Goal: Task Accomplishment & Management: Manage account settings

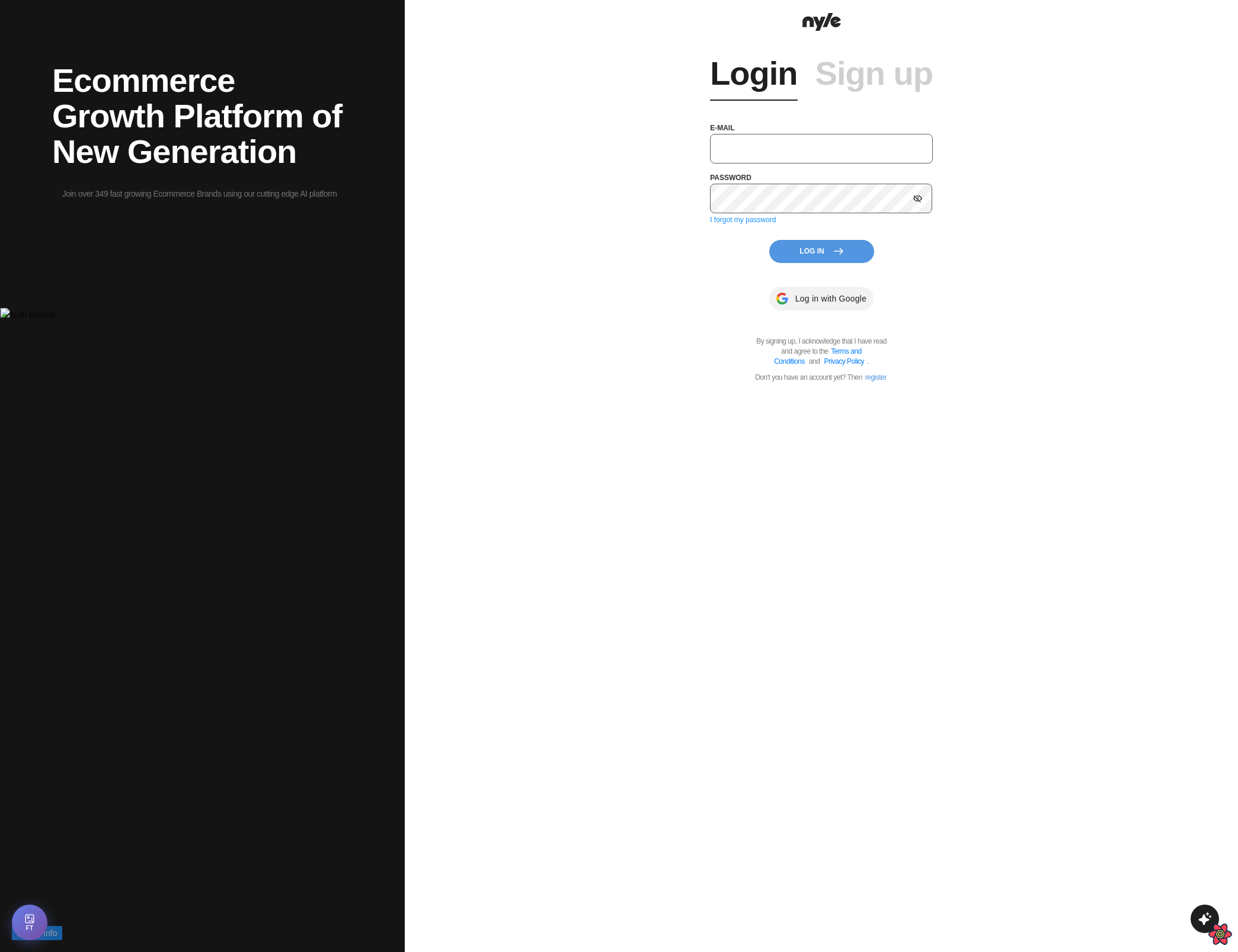
click at [800, 140] on input "text" at bounding box center [821, 148] width 223 height 29
type input "muneeb+test@gmail.com"
click at [814, 244] on button "Log In" at bounding box center [821, 251] width 105 height 23
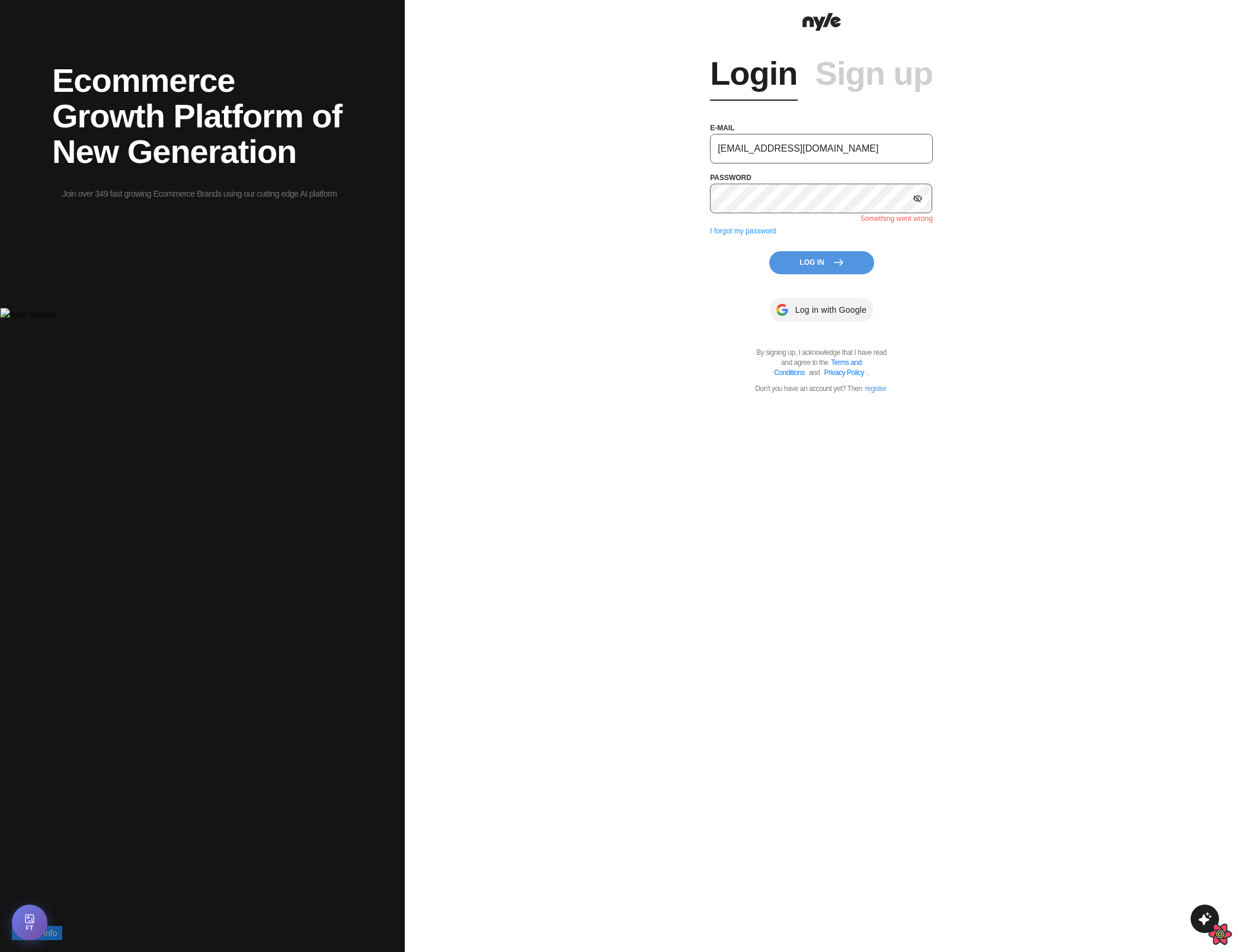
click at [1118, 153] on div "Login Sign up e-mail muneeb+test@gmail.com password Something went wrong I forg…" at bounding box center [821, 476] width 833 height 952
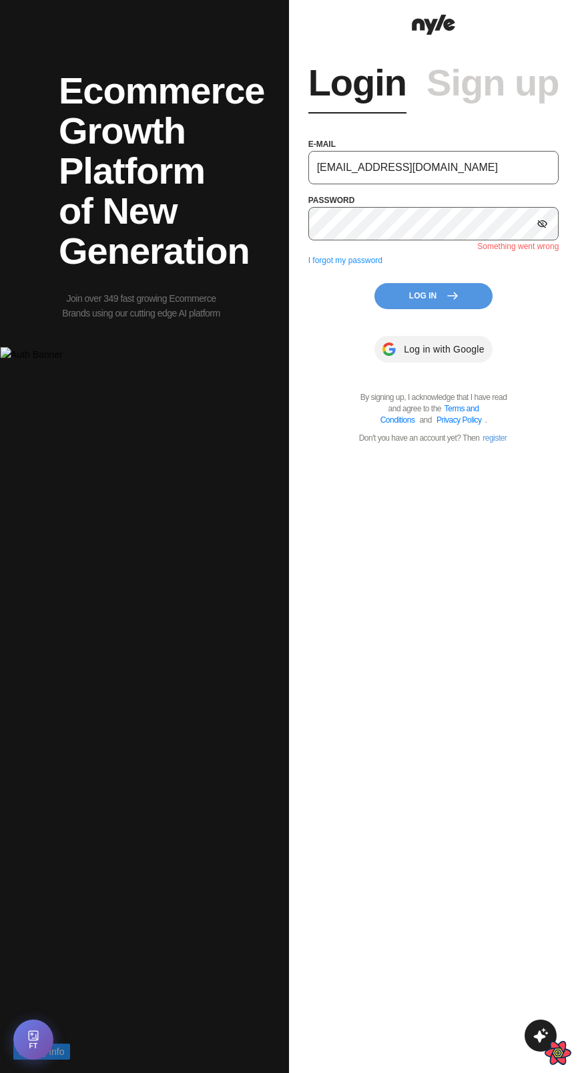
click at [448, 290] on icon at bounding box center [452, 295] width 11 height 11
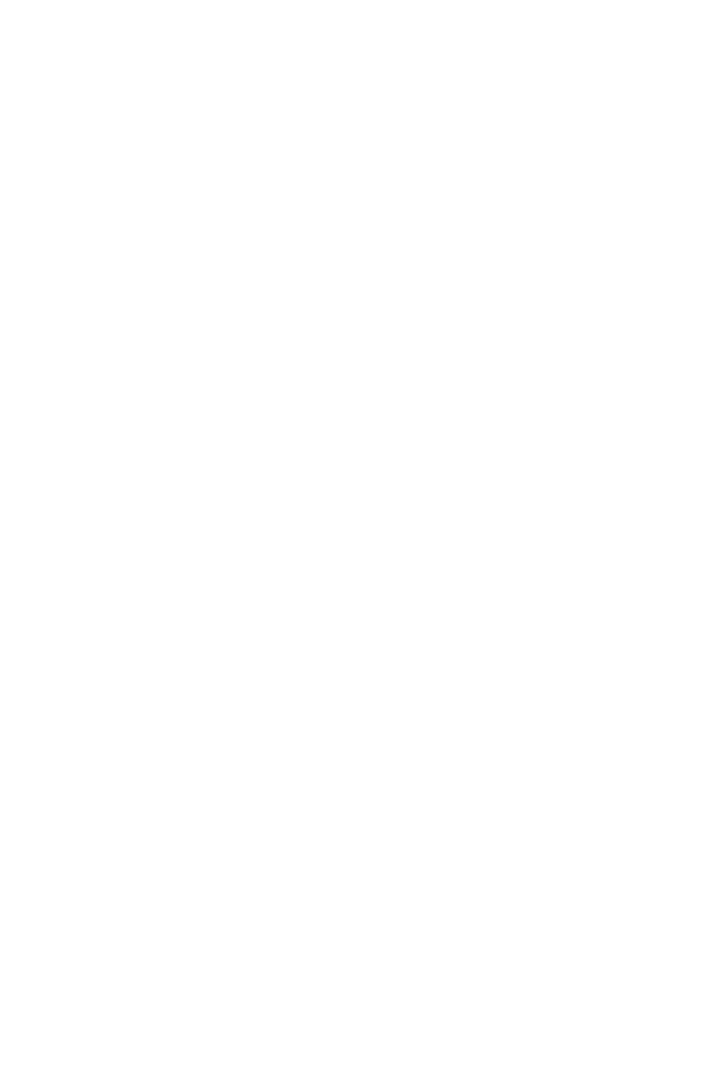
click at [266, 5] on html at bounding box center [356, 2] width 713 height 5
click at [293, 0] on html at bounding box center [356, 0] width 713 height 0
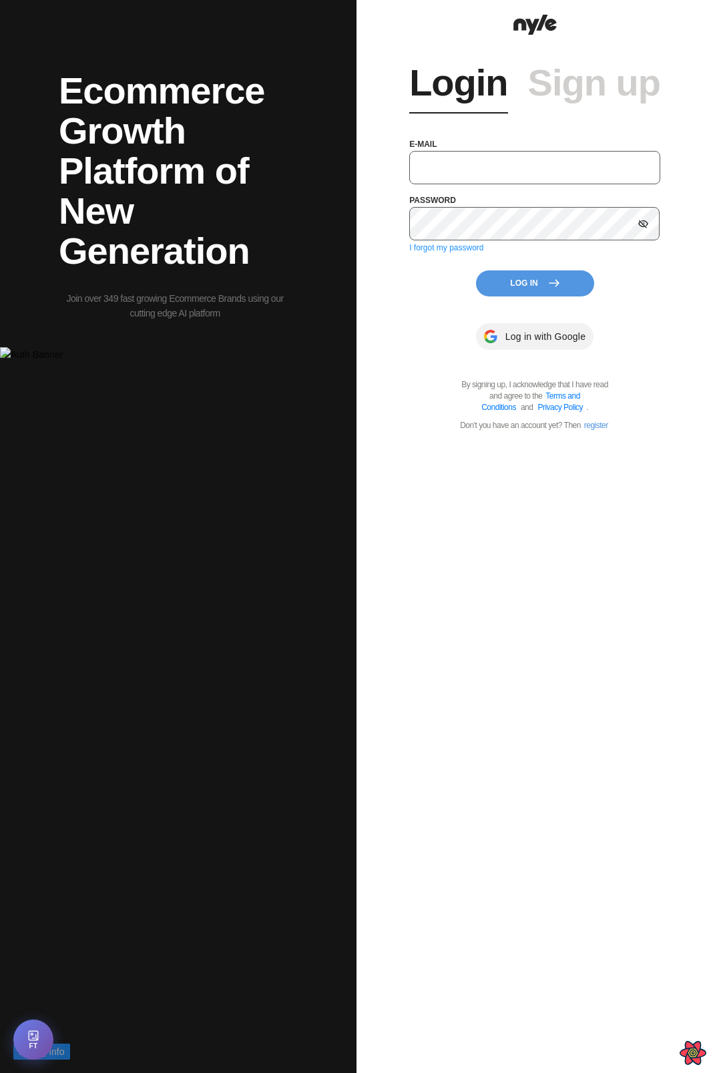
type input "[EMAIL_ADDRESS][PERSON_NAME]"
click at [511, 296] on div "Login Sign up e-mail showroom@nyle.ai password I forgot my password Log In Log …" at bounding box center [534, 235] width 251 height 393
click at [511, 286] on button "Log In" at bounding box center [535, 283] width 118 height 26
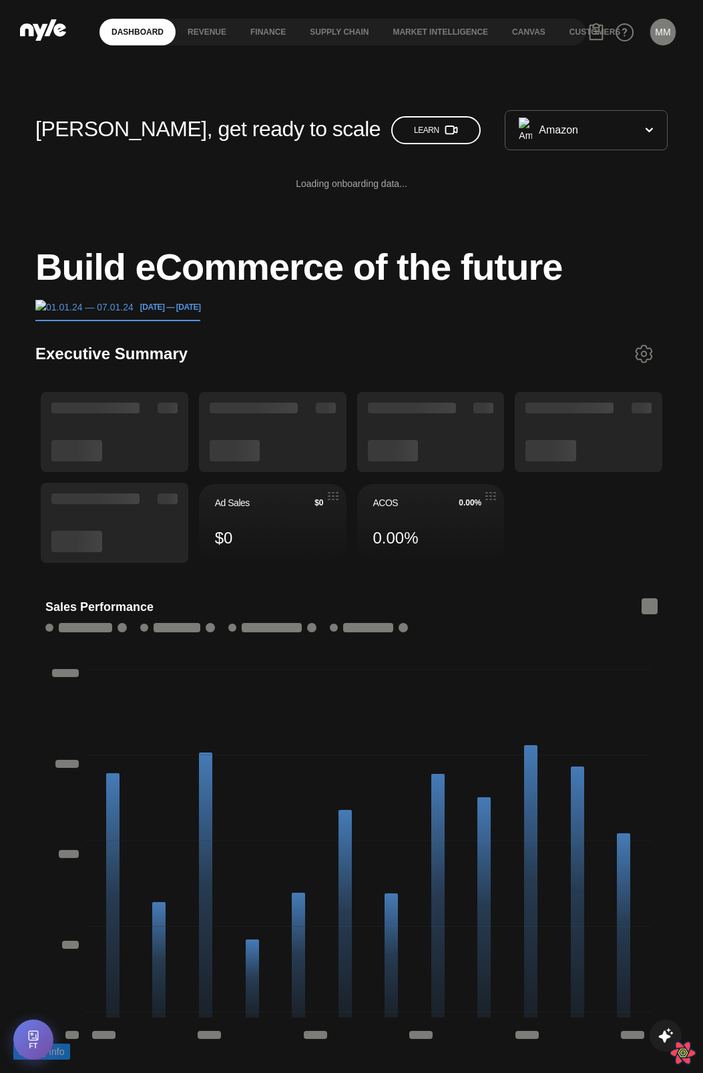
click at [658, 32] on button "MM" at bounding box center [662, 32] width 25 height 27
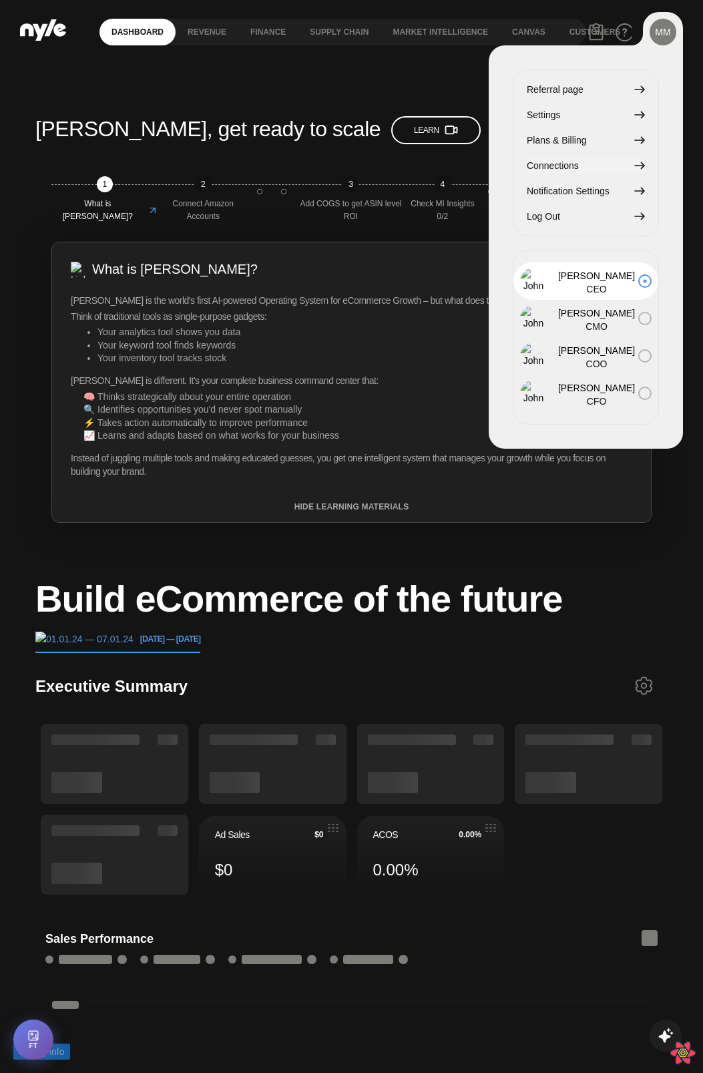
click at [561, 166] on span "Connections" at bounding box center [553, 165] width 52 height 15
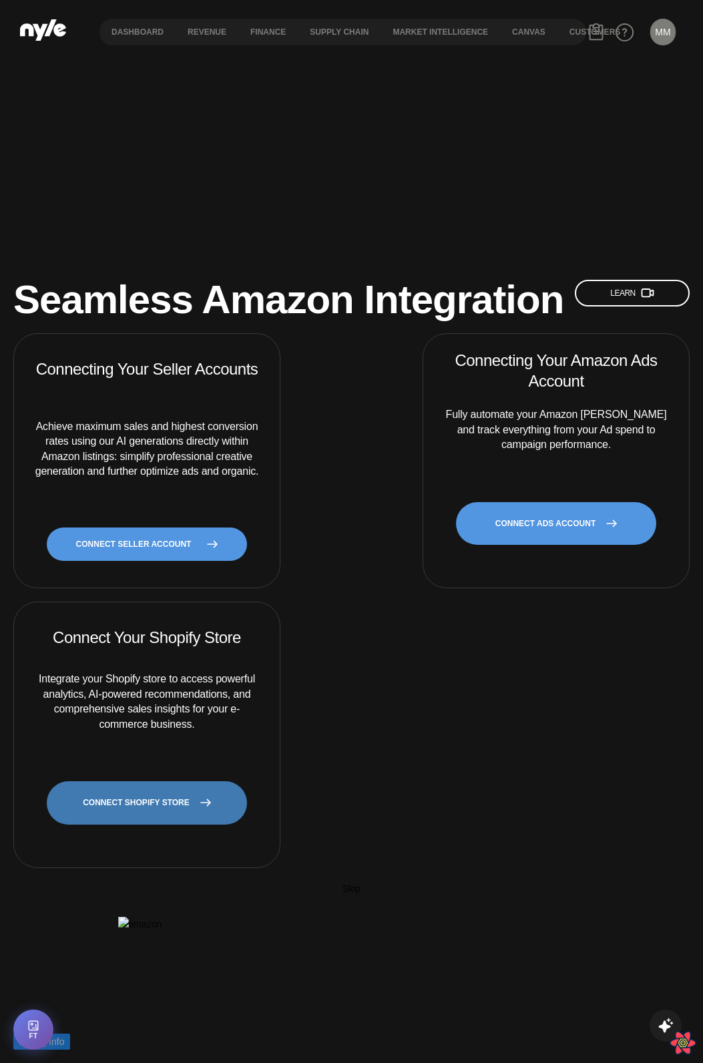
click at [197, 790] on link "CONNECT SHOPIFY STORE" at bounding box center [147, 802] width 200 height 43
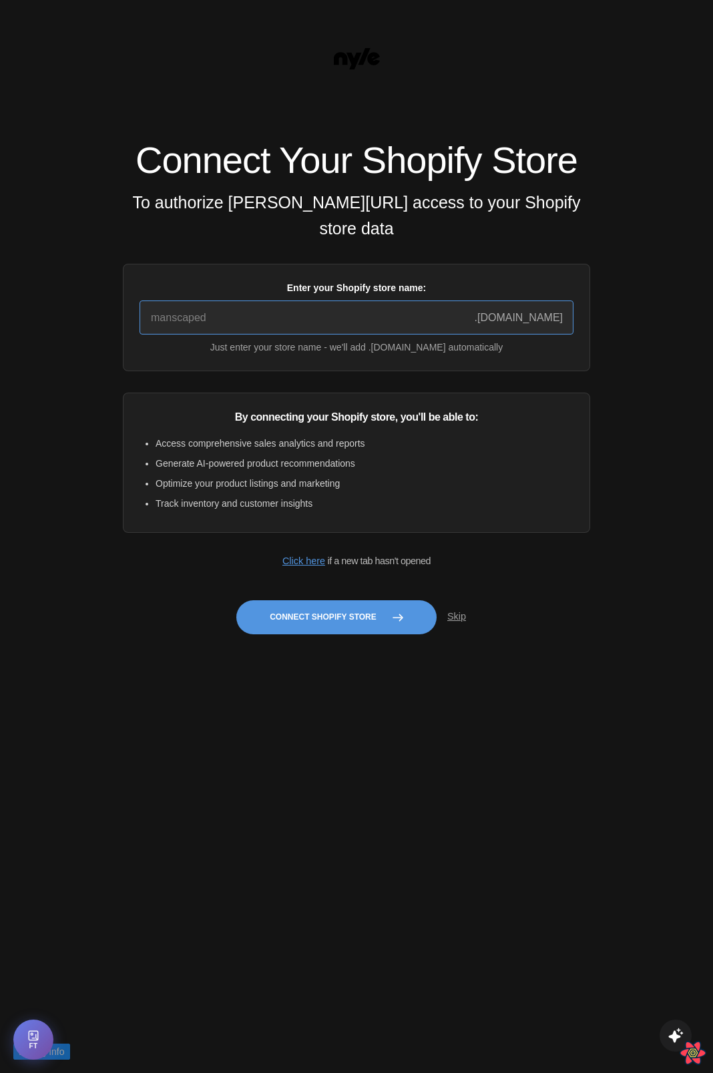
click at [306, 330] on input "Enter your Shopify store name:" at bounding box center [357, 317] width 434 height 34
type input "quickstart-36f922e9"
click at [304, 634] on button "Connect Shopify Store" at bounding box center [336, 617] width 200 height 34
click at [312, 627] on button "Connect Shopify Store" at bounding box center [336, 617] width 200 height 34
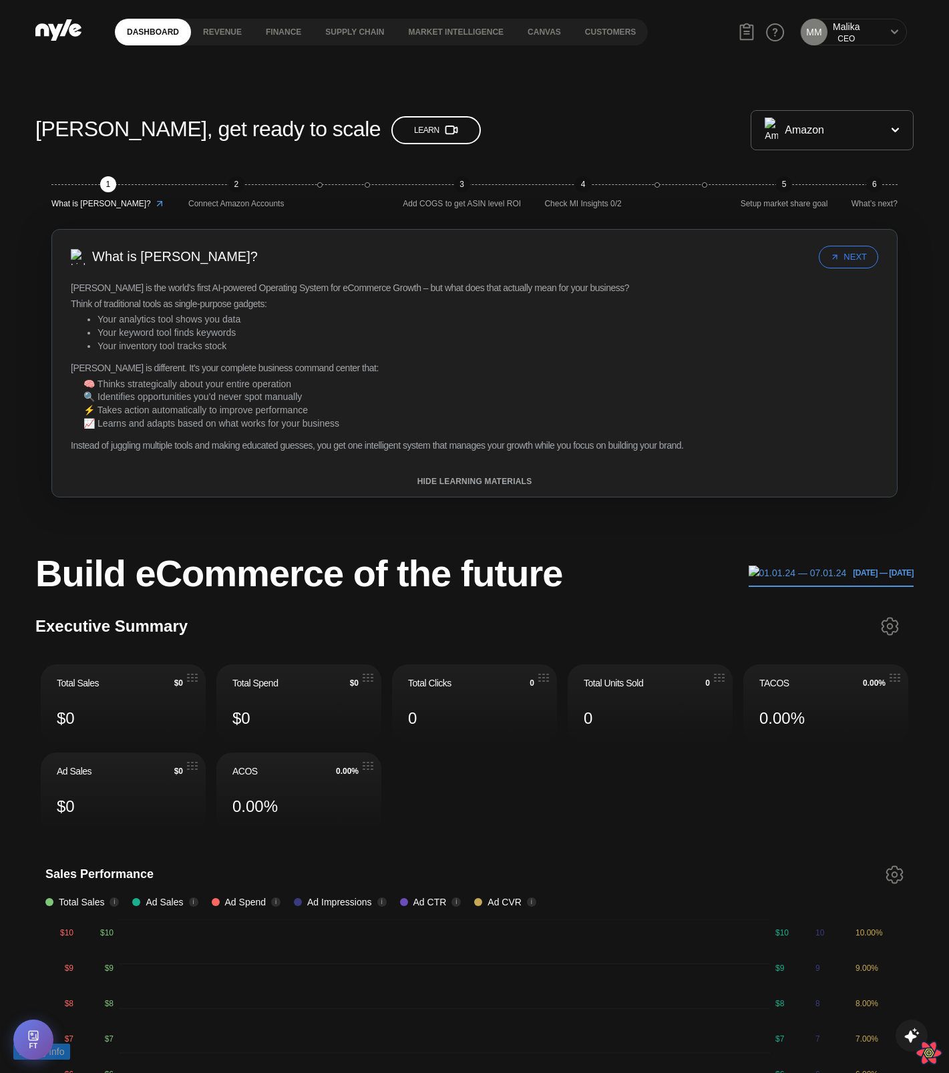
click at [901, 19] on div "MM Malika CEO" at bounding box center [853, 32] width 120 height 40
click at [672, 527] on div "Malika, get ready to scale Learn Amazon 1 What is Nyle? 2 Connect Amazon Accoun…" at bounding box center [475, 321] width 881 height 423
click at [891, 47] on div "MM [PERSON_NAME] CEO" at bounding box center [856, 32] width 120 height 40
click at [897, 31] on icon at bounding box center [896, 31] width 7 height 5
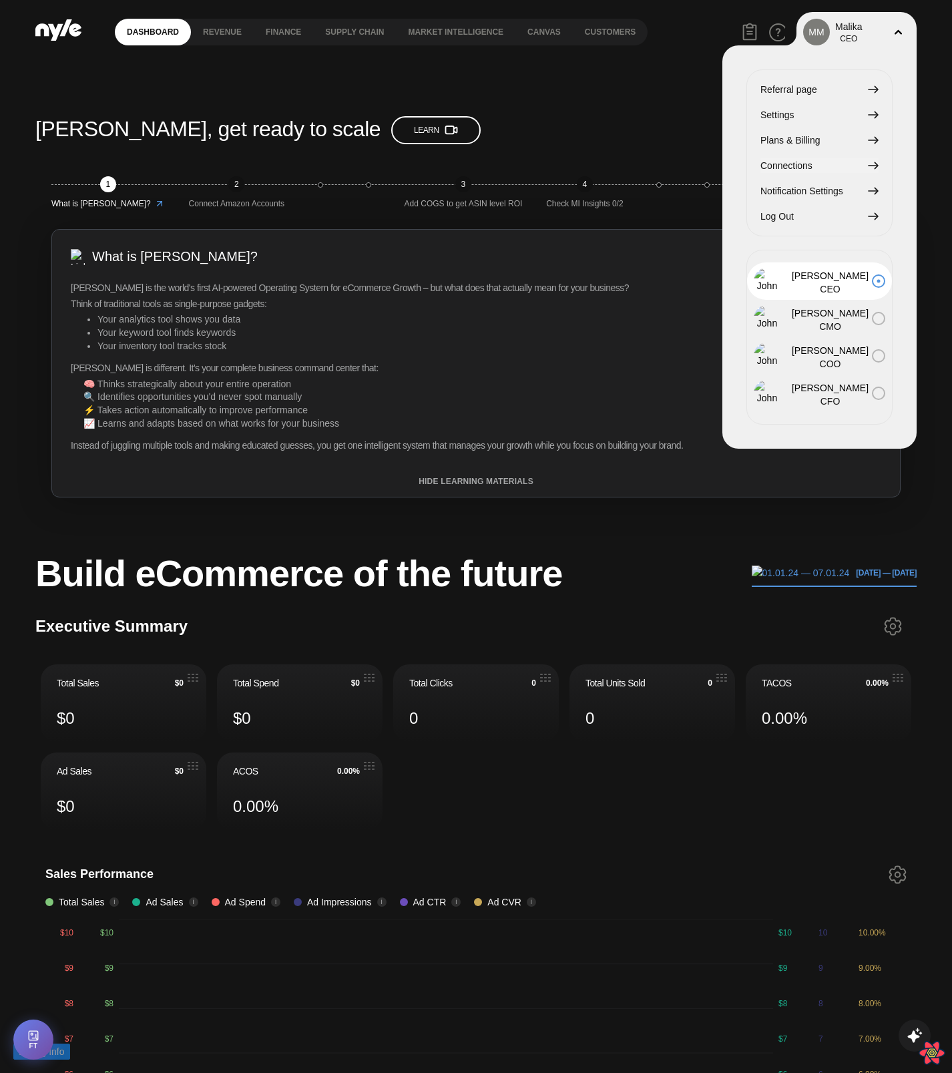
click at [812, 166] on span "Connections" at bounding box center [786, 165] width 52 height 15
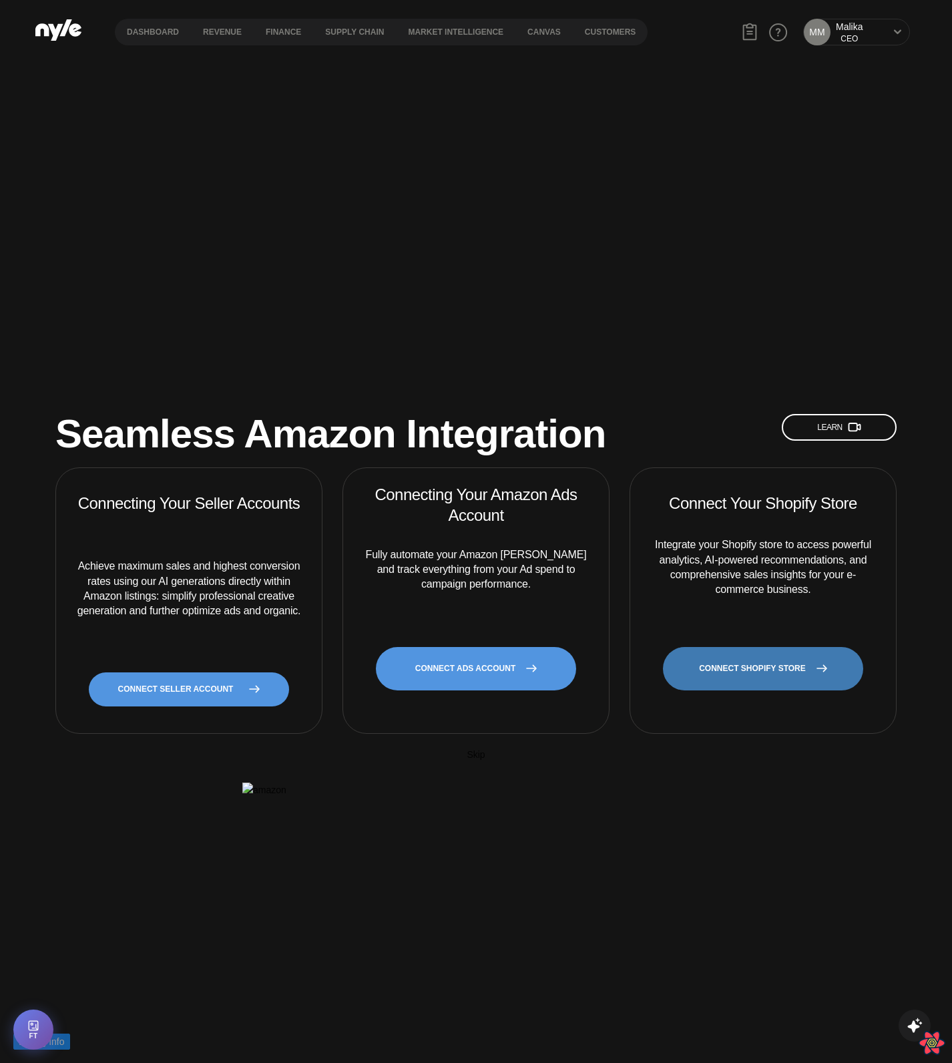
click at [690, 647] on link "CONNECT SHOPIFY STORE" at bounding box center [763, 668] width 200 height 43
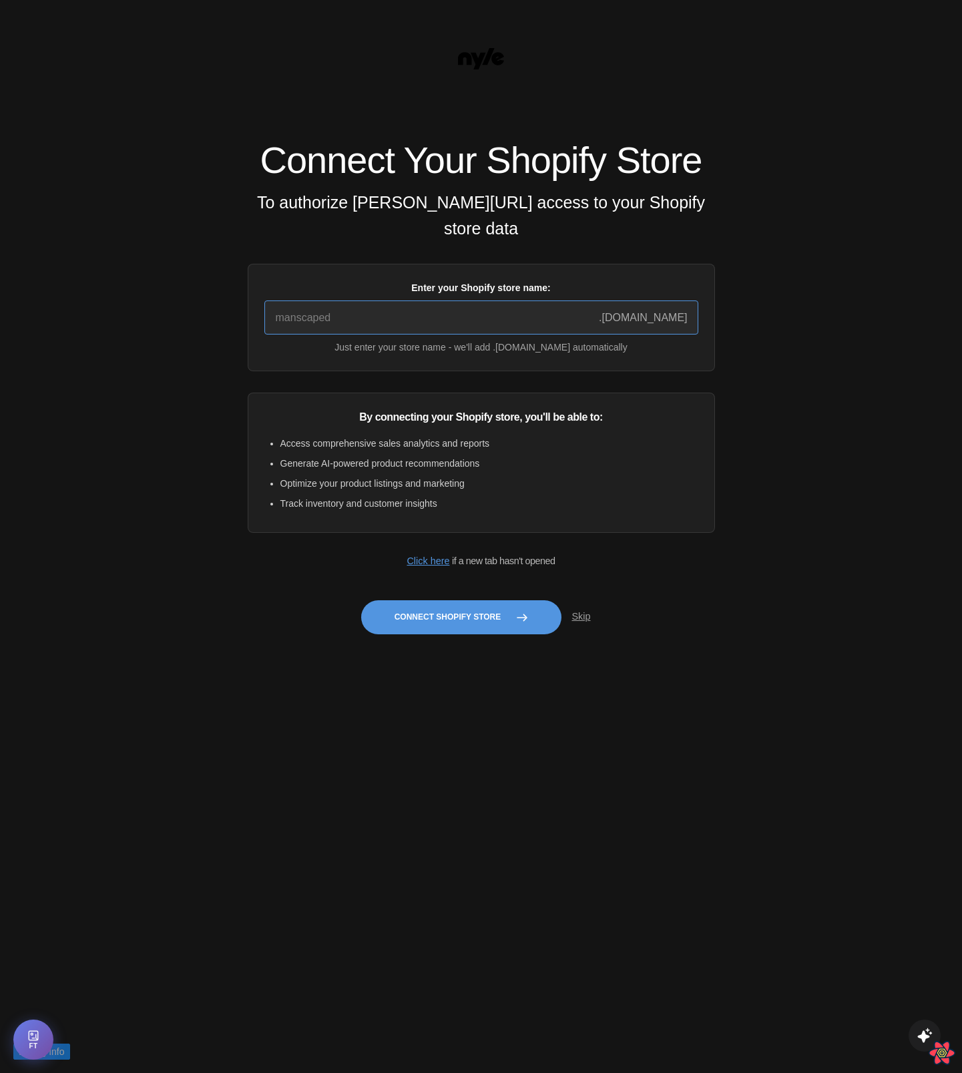
click at [370, 329] on input "Enter your Shopify store name:" at bounding box center [481, 317] width 434 height 34
type input "manscaped"
click at [436, 630] on button "Connect Shopify Store" at bounding box center [461, 617] width 200 height 34
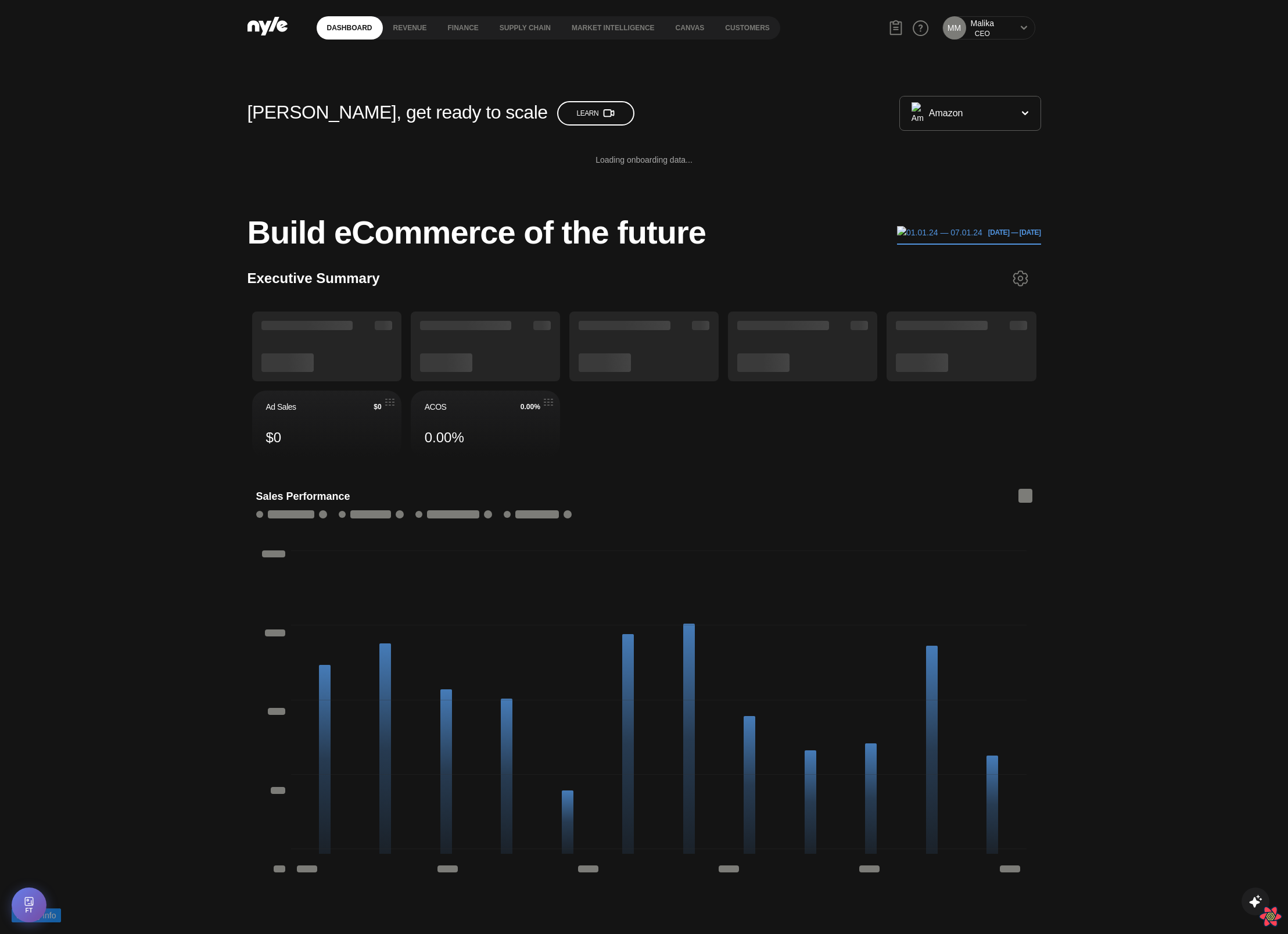
click at [1011, 37] on div "MM [PERSON_NAME] CEO" at bounding box center [989, 28] width 93 height 24
click at [1020, 30] on icon at bounding box center [1023, 28] width 8 height 7
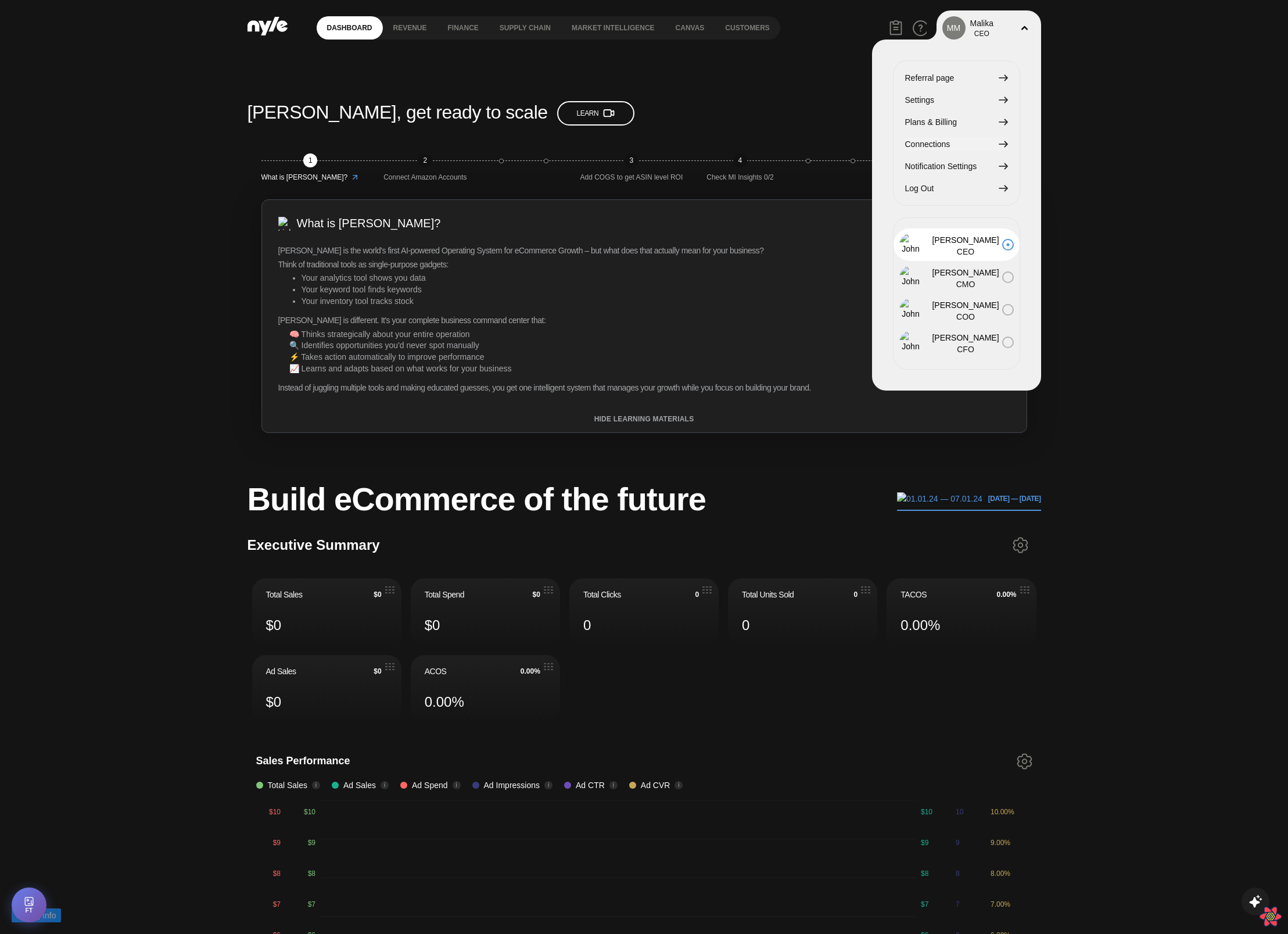
click at [916, 146] on span "Connections" at bounding box center [928, 144] width 45 height 13
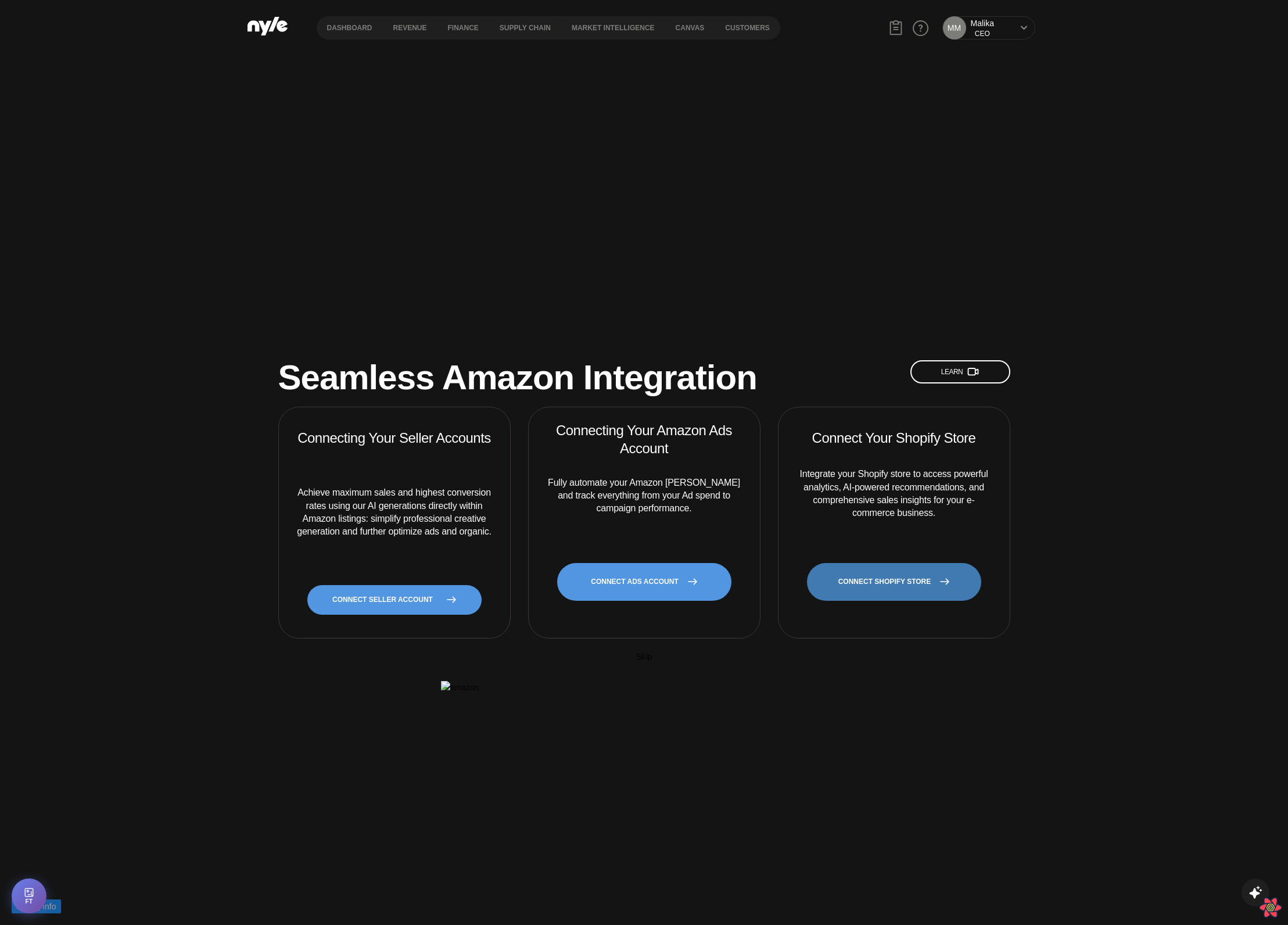
click at [893, 563] on link "CONNECT SHOPIFY STORE" at bounding box center [894, 581] width 174 height 37
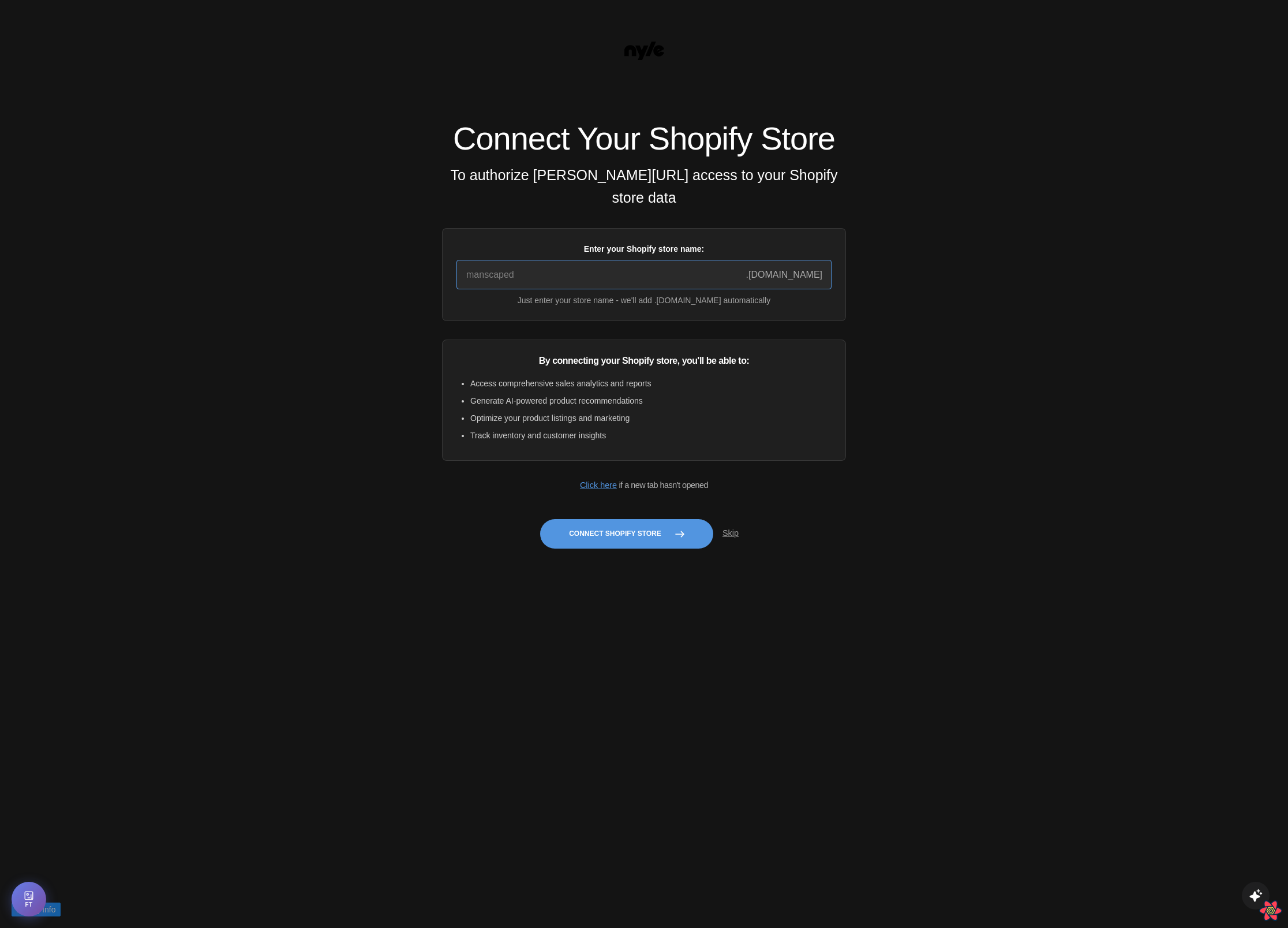
click at [598, 289] on input "Enter your Shopify store name:" at bounding box center [644, 274] width 375 height 29
type input "quickstart-36f922e9"
drag, startPoint x: 591, startPoint y: 282, endPoint x: 373, endPoint y: 268, distance: 218.4
click at [373, 268] on div "Connect Your Shopify Store To authorize Nyle.ai access to your Shopify store da…" at bounding box center [644, 464] width 1288 height 928
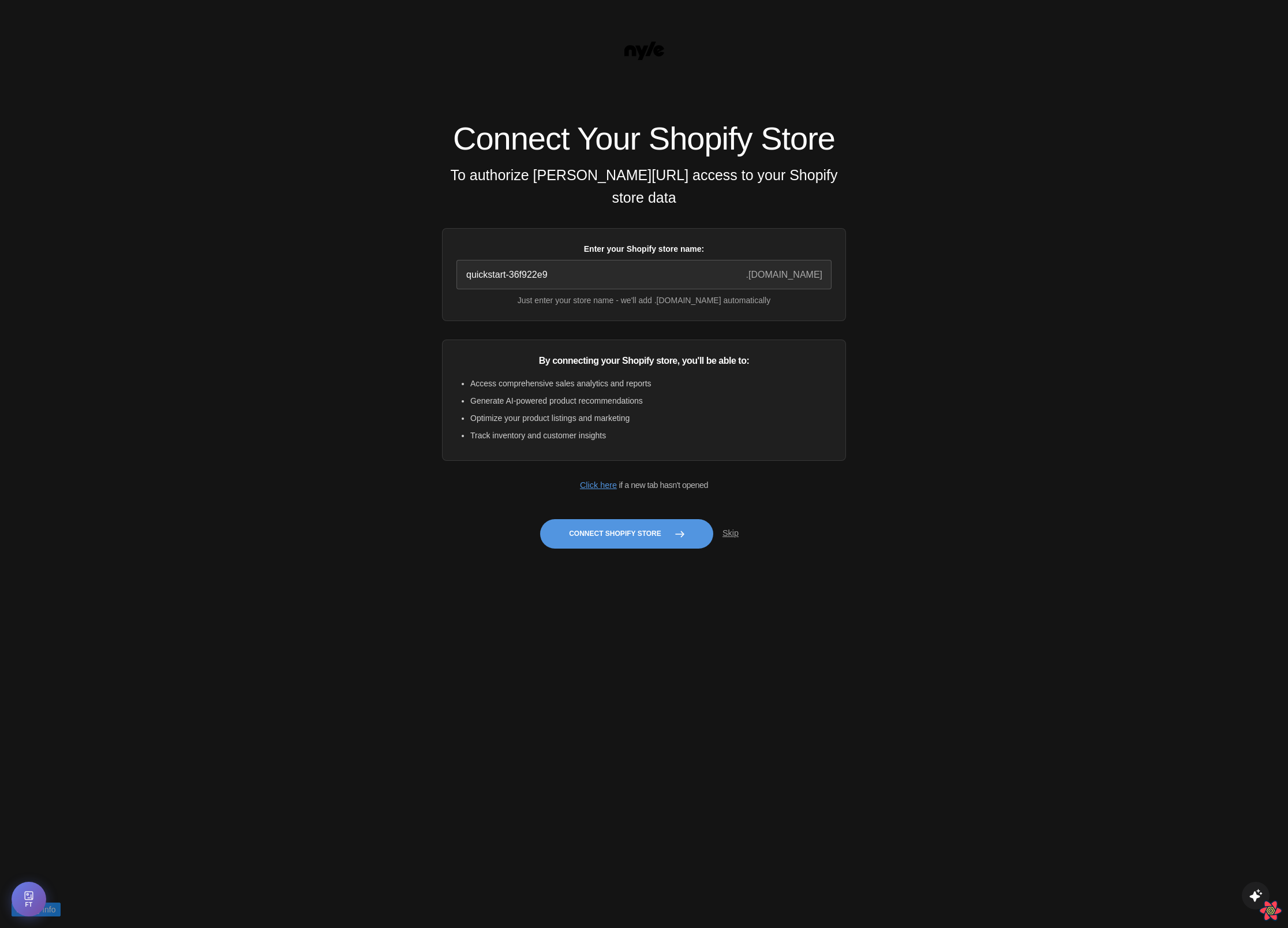
click at [464, 347] on div "Connect Your Shopify Store To authorize Nyle.ai access to your Shopify store da…" at bounding box center [643, 340] width 404 height 435
